Goal: Transaction & Acquisition: Download file/media

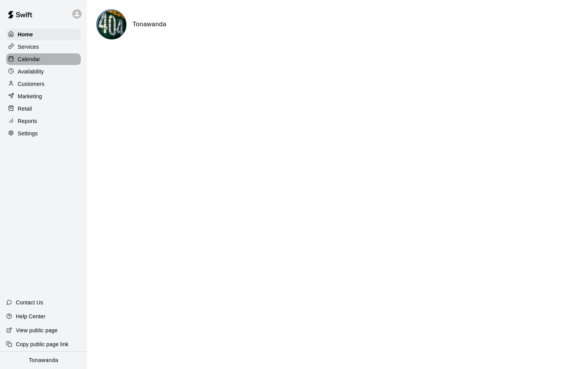
click at [34, 59] on p "Calendar" at bounding box center [29, 59] width 22 height 8
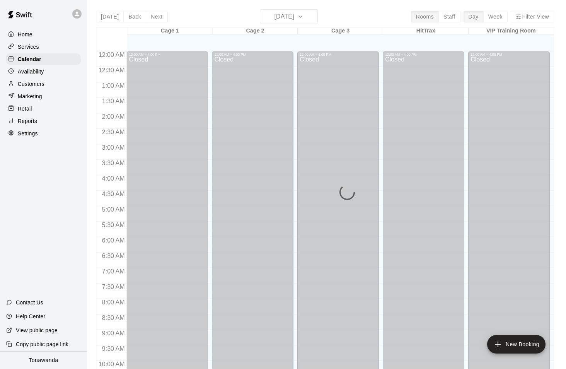
scroll to position [378, 0]
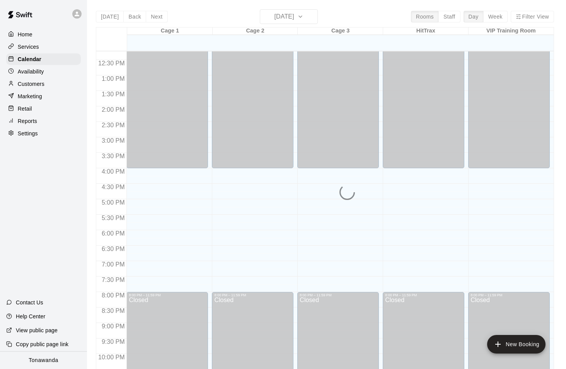
click at [282, 21] on div "Today Back Next Monday Oct 13 Rooms Staff Day Week Filter View Cage 1 13 Mon Ca…" at bounding box center [325, 193] width 458 height 369
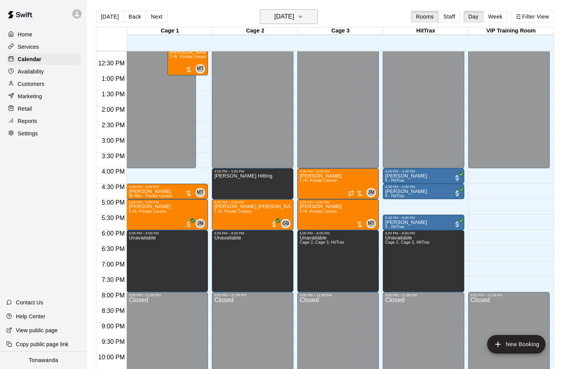
click at [294, 20] on h6 "Monday Oct 13" at bounding box center [284, 16] width 20 height 11
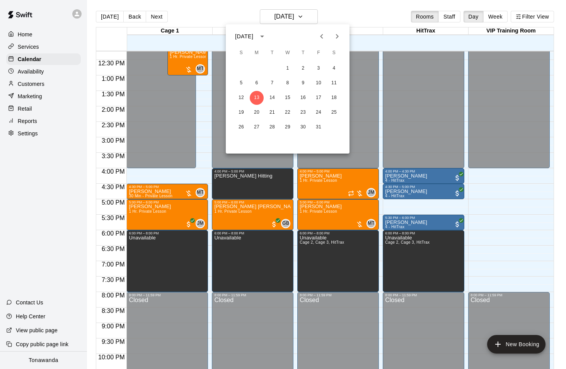
click at [337, 33] on icon "Next month" at bounding box center [337, 36] width 9 height 9
click at [336, 66] on button "1" at bounding box center [334, 68] width 14 height 14
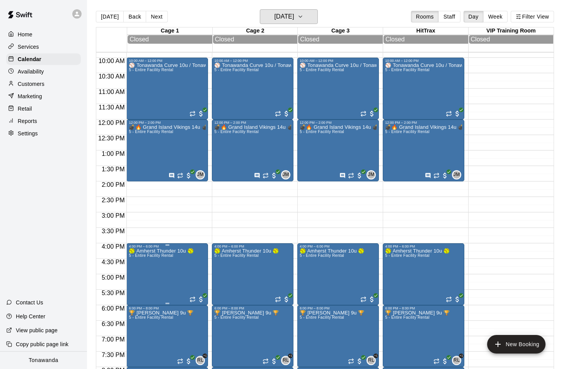
scroll to position [142, 0]
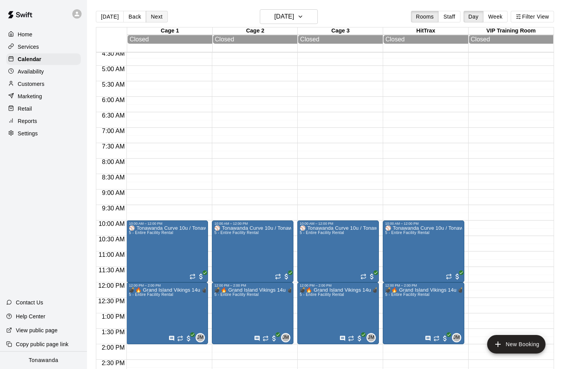
click at [157, 15] on button "Next" at bounding box center [157, 17] width 22 height 12
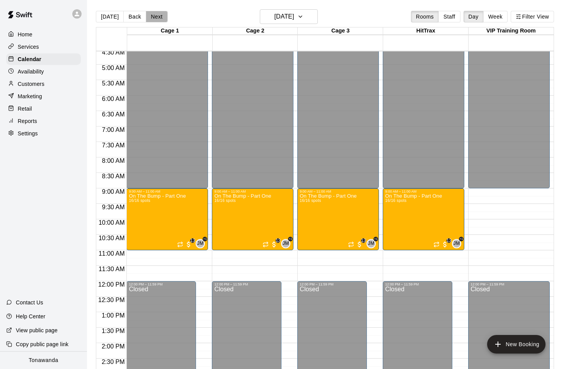
click at [146, 13] on button "Next" at bounding box center [157, 17] width 22 height 12
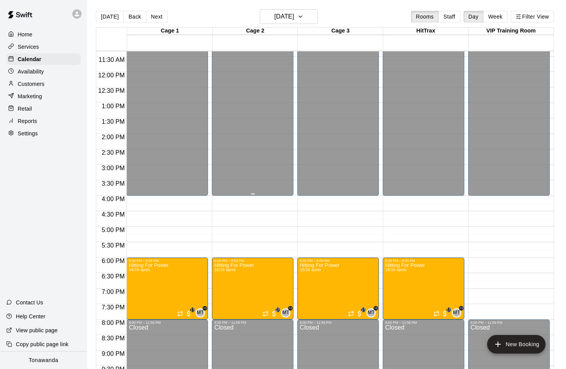
scroll to position [416, 0]
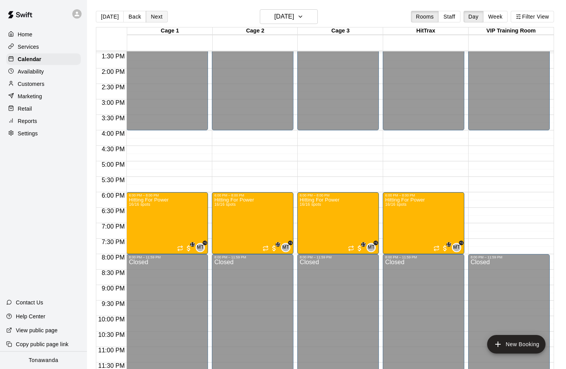
click at [156, 18] on button "Next" at bounding box center [157, 17] width 22 height 12
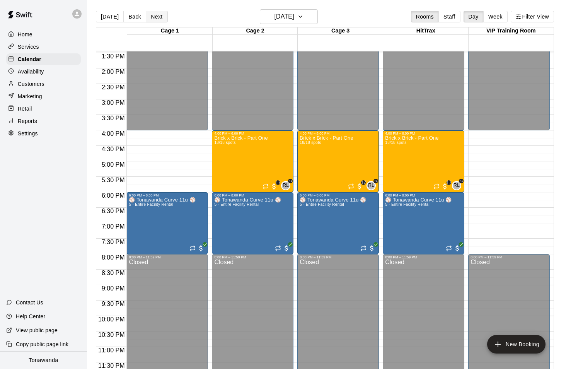
click at [154, 18] on button "Next" at bounding box center [157, 17] width 22 height 12
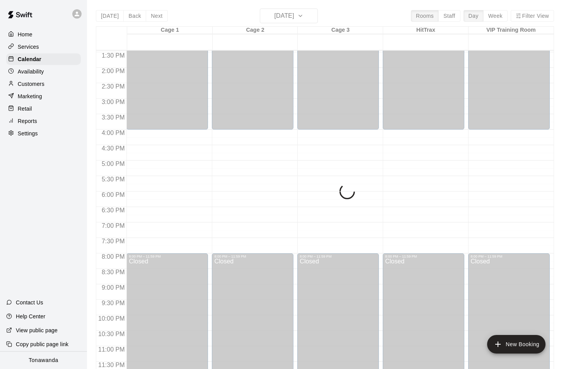
scroll to position [0, 0]
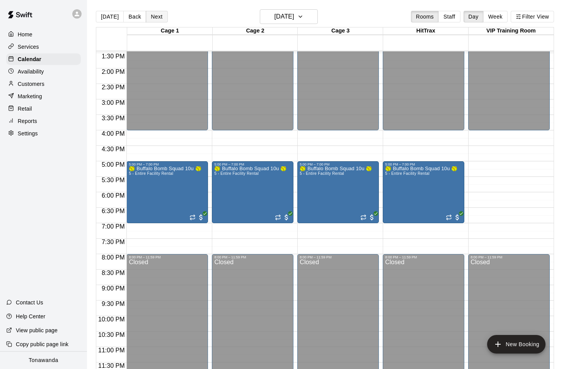
click at [152, 17] on button "Next" at bounding box center [157, 17] width 22 height 12
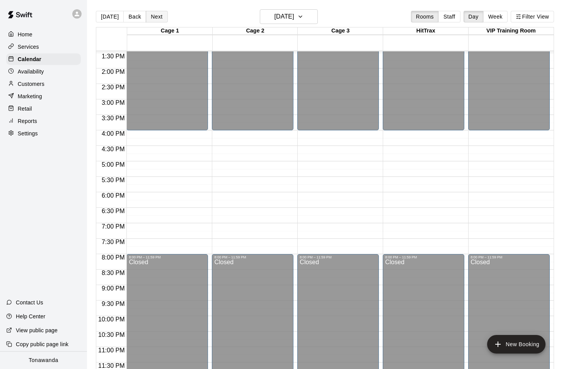
click at [152, 17] on button "Next" at bounding box center [157, 17] width 22 height 12
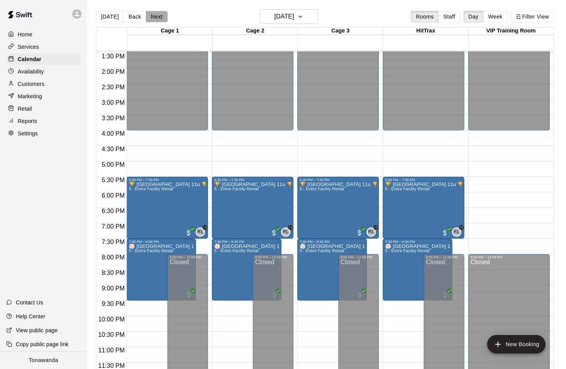
click at [152, 17] on button "Next" at bounding box center [157, 17] width 22 height 12
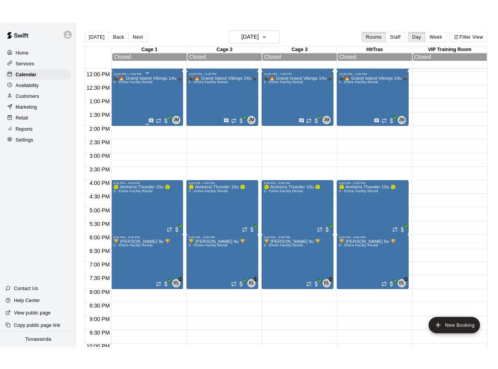
scroll to position [314, 0]
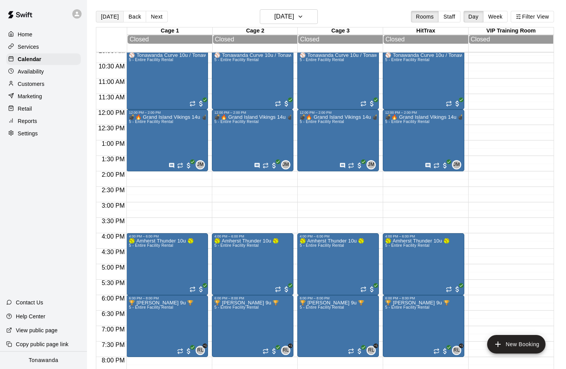
click at [106, 14] on button "Today" at bounding box center [110, 17] width 28 height 12
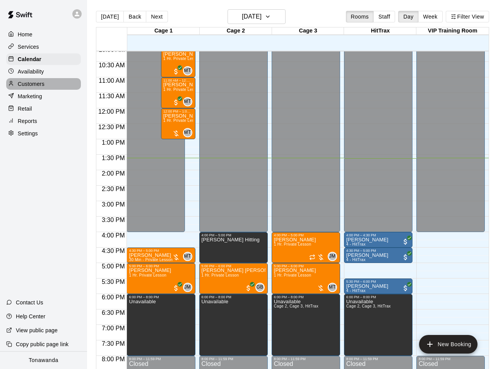
click at [29, 82] on p "Customers" at bounding box center [31, 84] width 27 height 8
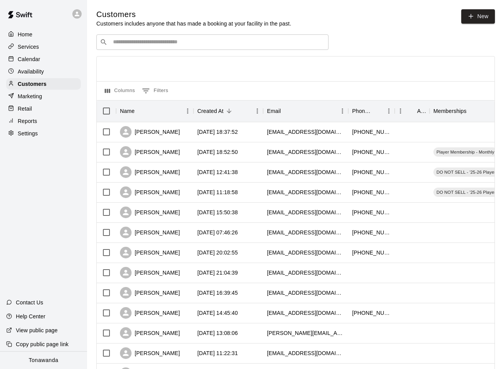
click at [155, 43] on input "Search customers by name or email" at bounding box center [218, 42] width 214 height 8
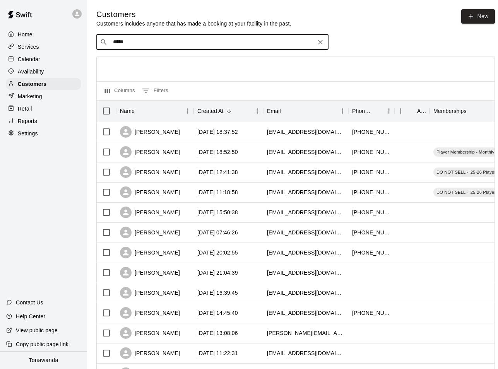
type input "******"
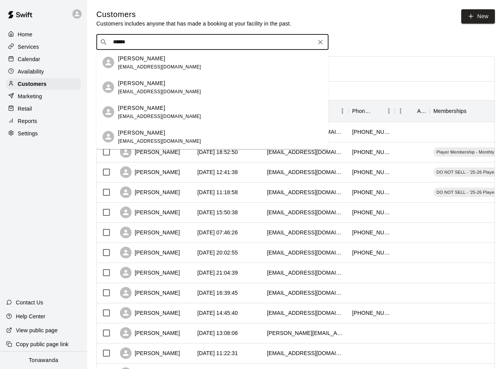
click at [151, 62] on div "Bill Kenney wgkenney@gmail.com" at bounding box center [159, 62] width 83 height 17
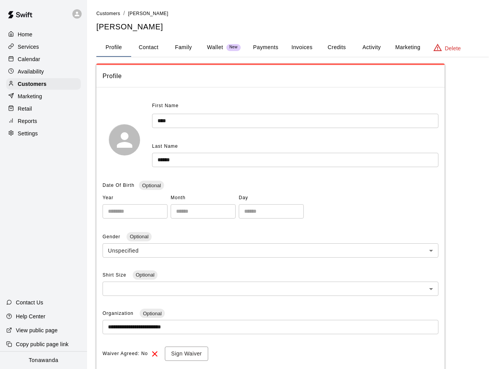
click at [157, 49] on button "Contact" at bounding box center [148, 47] width 35 height 19
select select "**"
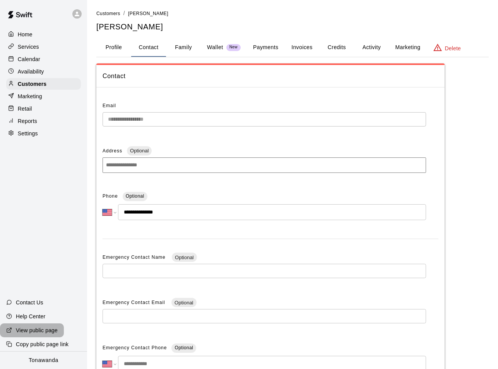
click at [41, 329] on p "View public page" at bounding box center [37, 330] width 42 height 8
click at [301, 47] on button "Invoices" at bounding box center [301, 47] width 35 height 19
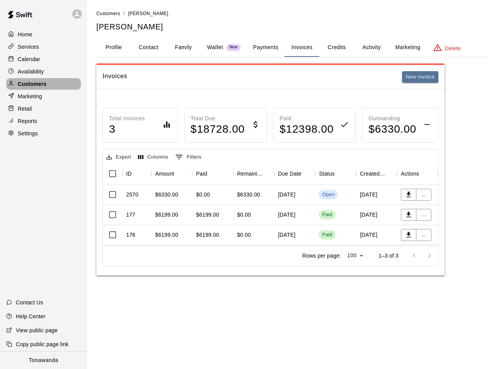
click at [36, 84] on p "Customers" at bounding box center [32, 84] width 29 height 8
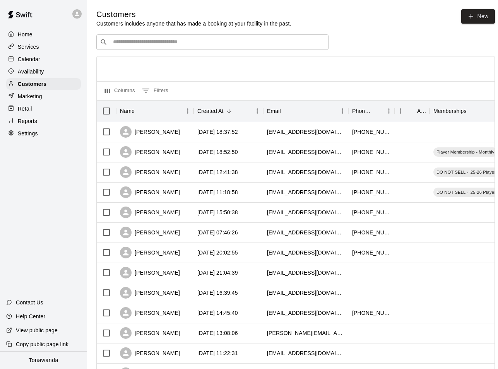
click at [158, 40] on input "Search customers by name or email" at bounding box center [218, 42] width 214 height 8
paste input "**********"
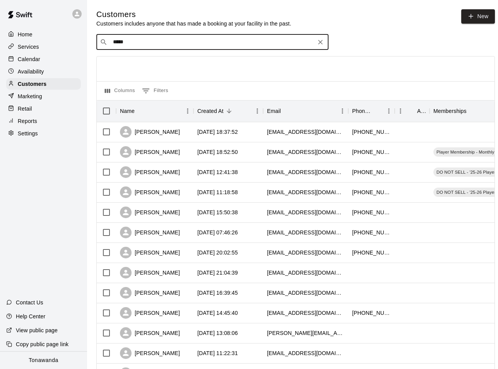
type input "******"
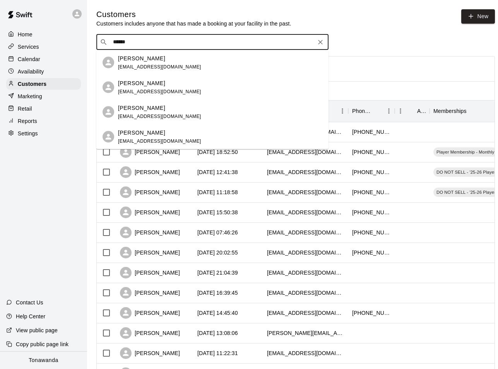
click at [153, 60] on div "[PERSON_NAME]" at bounding box center [159, 58] width 83 height 8
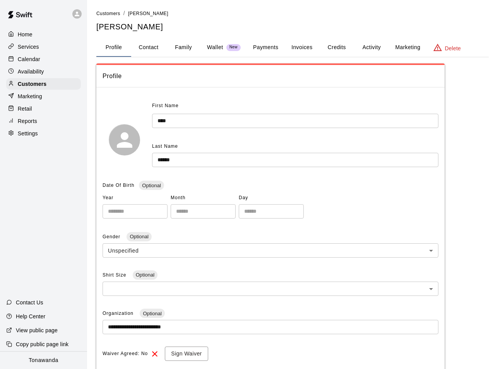
click at [158, 45] on button "Contact" at bounding box center [148, 47] width 35 height 19
select select "**"
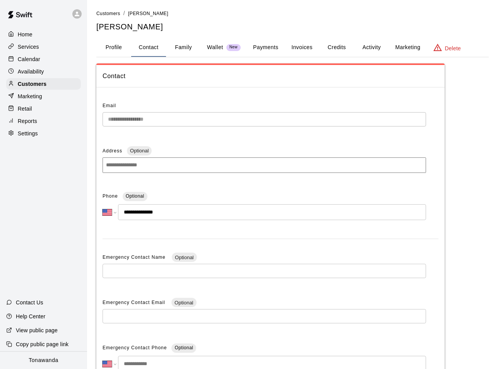
click at [296, 45] on button "Invoices" at bounding box center [301, 47] width 35 height 19
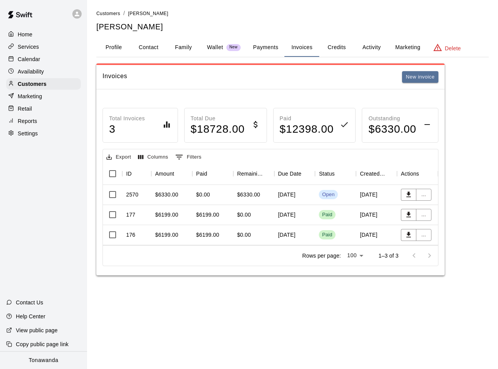
click at [263, 47] on button "Payments" at bounding box center [266, 47] width 38 height 19
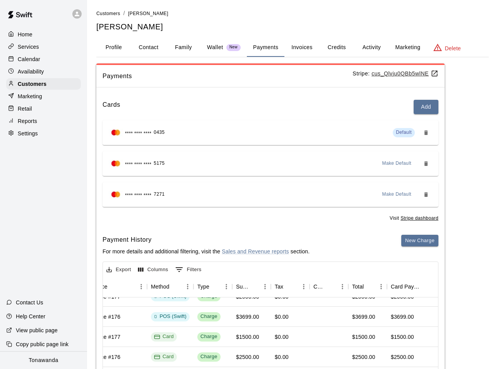
click at [304, 49] on button "Invoices" at bounding box center [301, 47] width 35 height 19
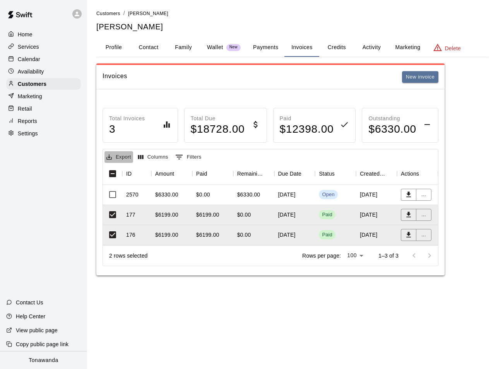
click at [123, 157] on button "Export" at bounding box center [118, 157] width 29 height 12
click at [291, 155] on div "Export Columns 0 Filters" at bounding box center [270, 156] width 335 height 14
click at [423, 216] on button "..." at bounding box center [423, 215] width 15 height 12
click at [481, 198] on div at bounding box center [249, 184] width 498 height 369
click at [187, 217] on div "$6199.00" at bounding box center [171, 215] width 41 height 20
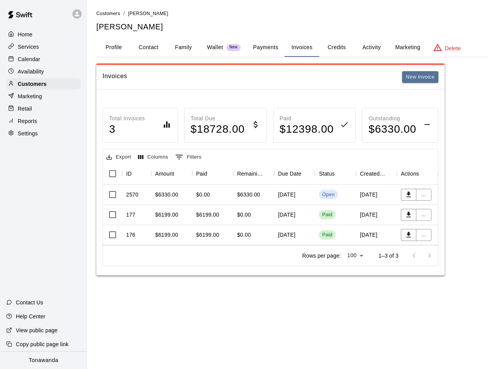
click at [312, 235] on div "[DATE]" at bounding box center [294, 235] width 41 height 20
click at [150, 47] on button "Contact" at bounding box center [148, 47] width 35 height 19
select select "**"
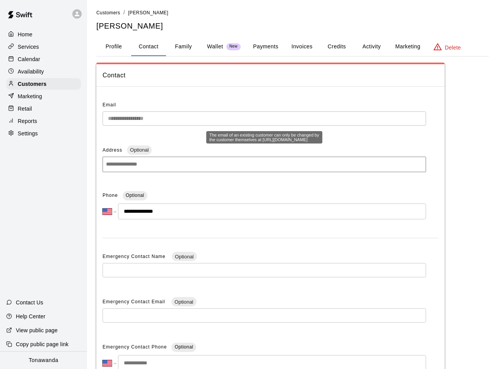
scroll to position [2, 0]
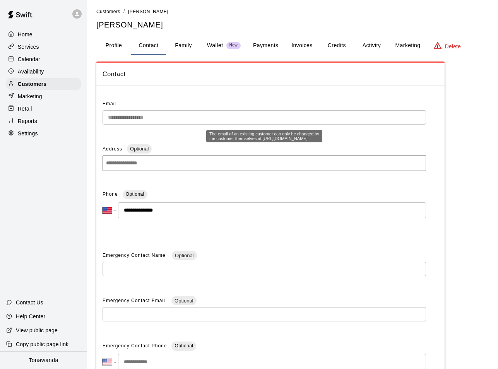
drag, startPoint x: 209, startPoint y: 144, endPoint x: 304, endPoint y: 143, distance: 95.1
click at [304, 142] on div "The email of an existing customer can only be changed by the customer themselve…" at bounding box center [264, 136] width 116 height 12
copy div "https://book.runswiftapp.com/account/profile"
click at [103, 12] on span "Customers" at bounding box center [108, 11] width 24 height 5
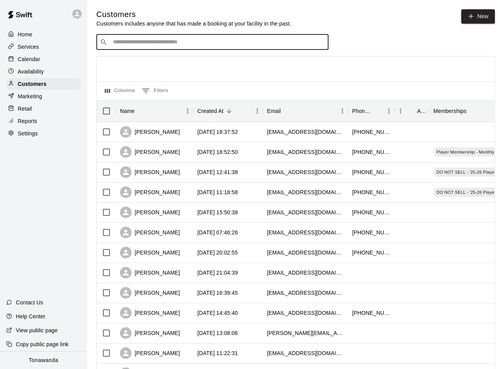
click at [144, 43] on input "Search customers by name or email" at bounding box center [218, 42] width 214 height 8
type input "******"
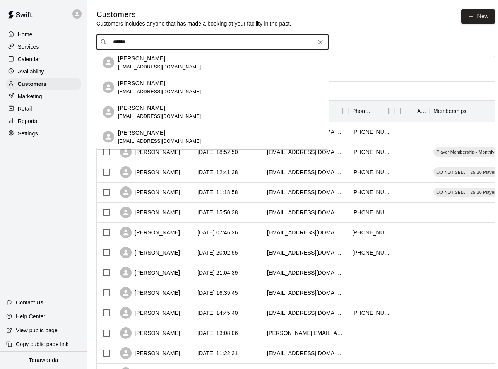
click at [139, 60] on p "[PERSON_NAME]" at bounding box center [141, 58] width 47 height 8
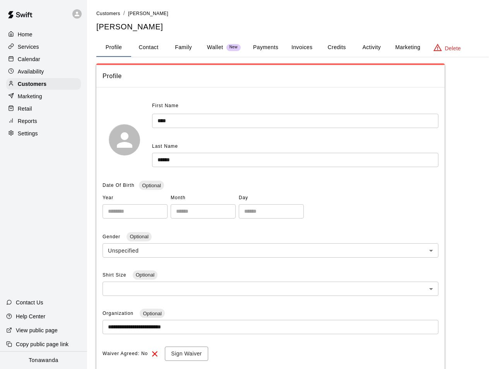
scroll to position [3, 0]
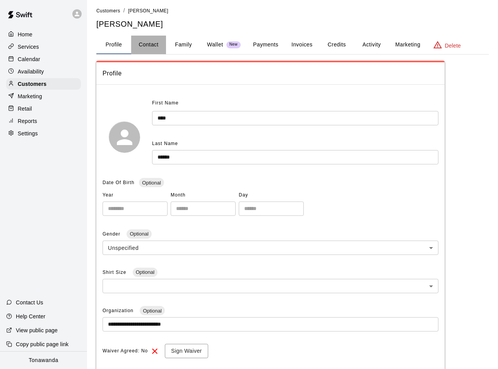
click at [155, 42] on button "Contact" at bounding box center [148, 45] width 35 height 19
select select "**"
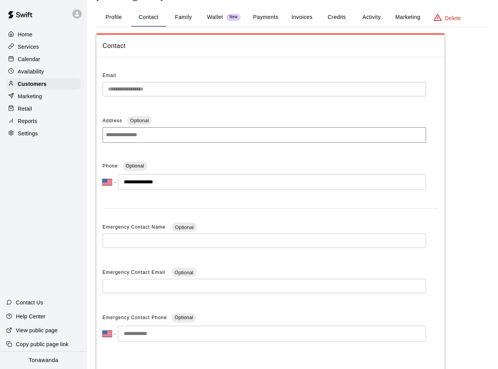
scroll to position [29, 0]
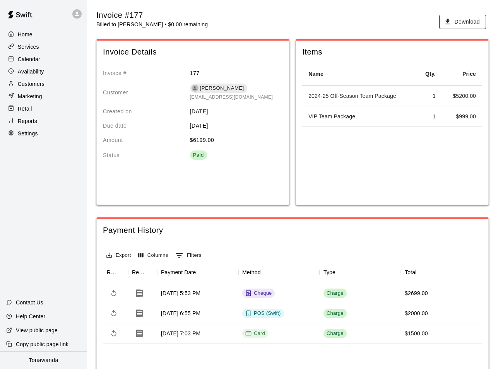
click at [464, 19] on button "Download" at bounding box center [462, 22] width 47 height 14
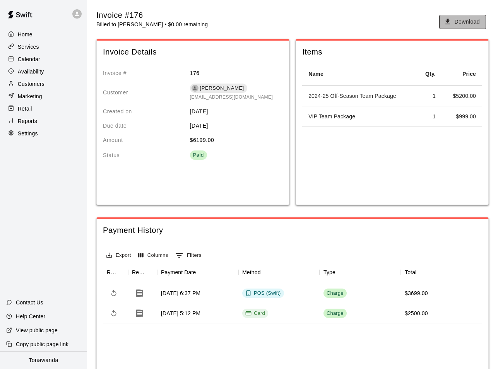
click at [464, 24] on button "Download" at bounding box center [462, 22] width 47 height 14
